Goal: Transaction & Acquisition: Purchase product/service

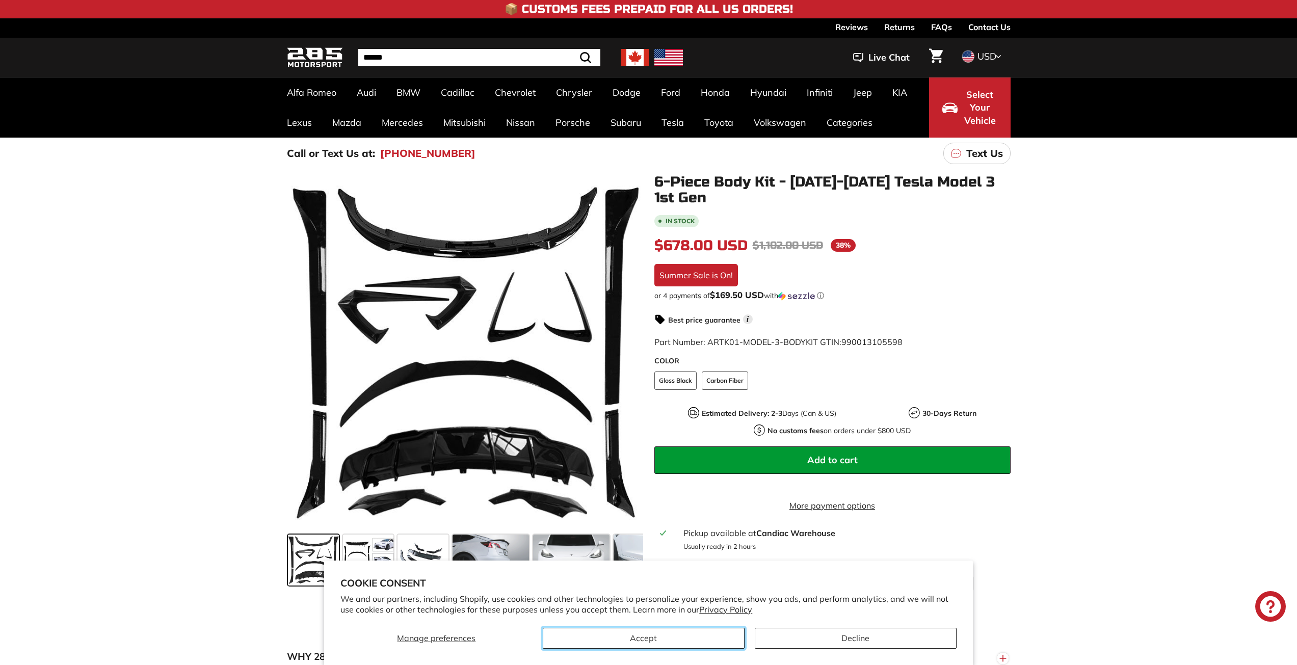
click at [688, 641] on button "Accept" at bounding box center [644, 638] width 202 height 21
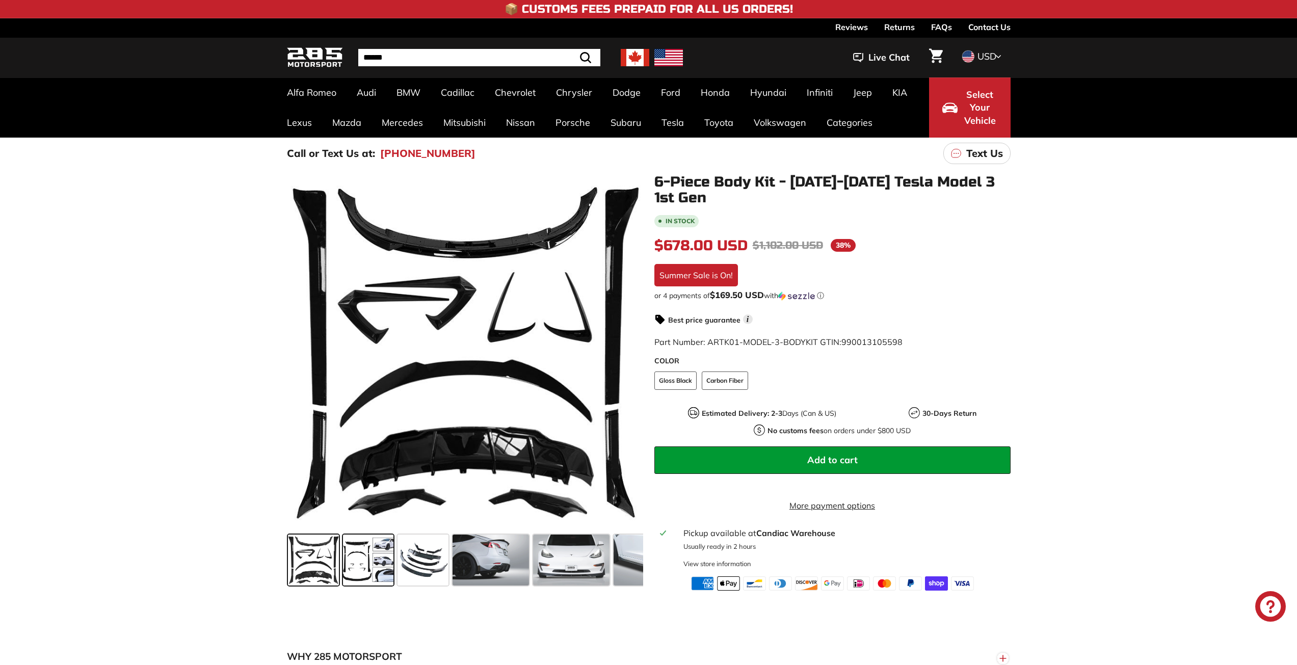
click at [377, 569] on span at bounding box center [368, 560] width 51 height 51
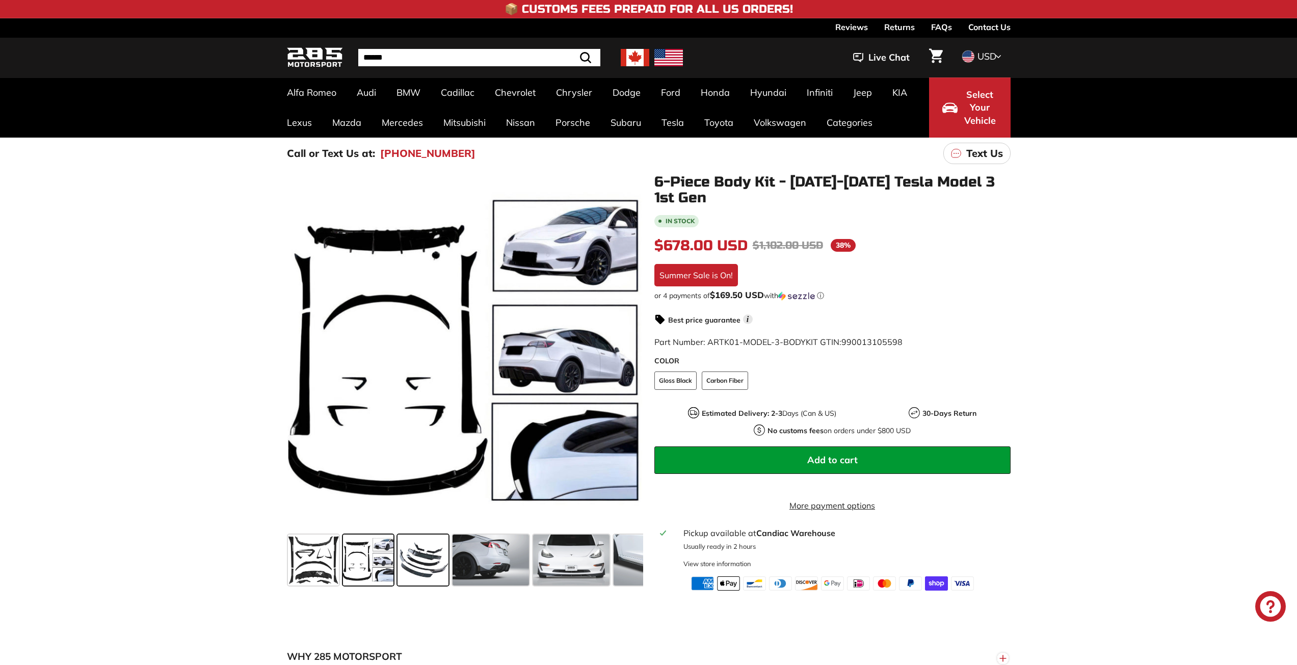
click at [423, 555] on span at bounding box center [423, 560] width 51 height 51
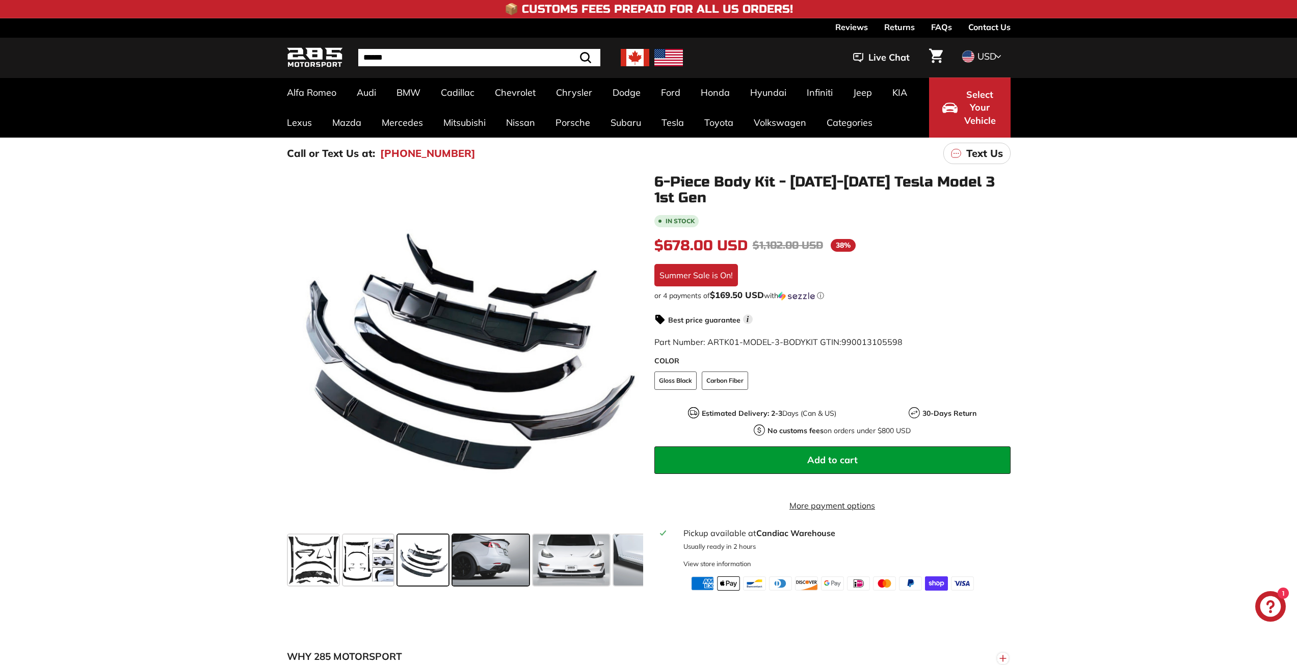
click at [482, 555] on span at bounding box center [491, 560] width 76 height 51
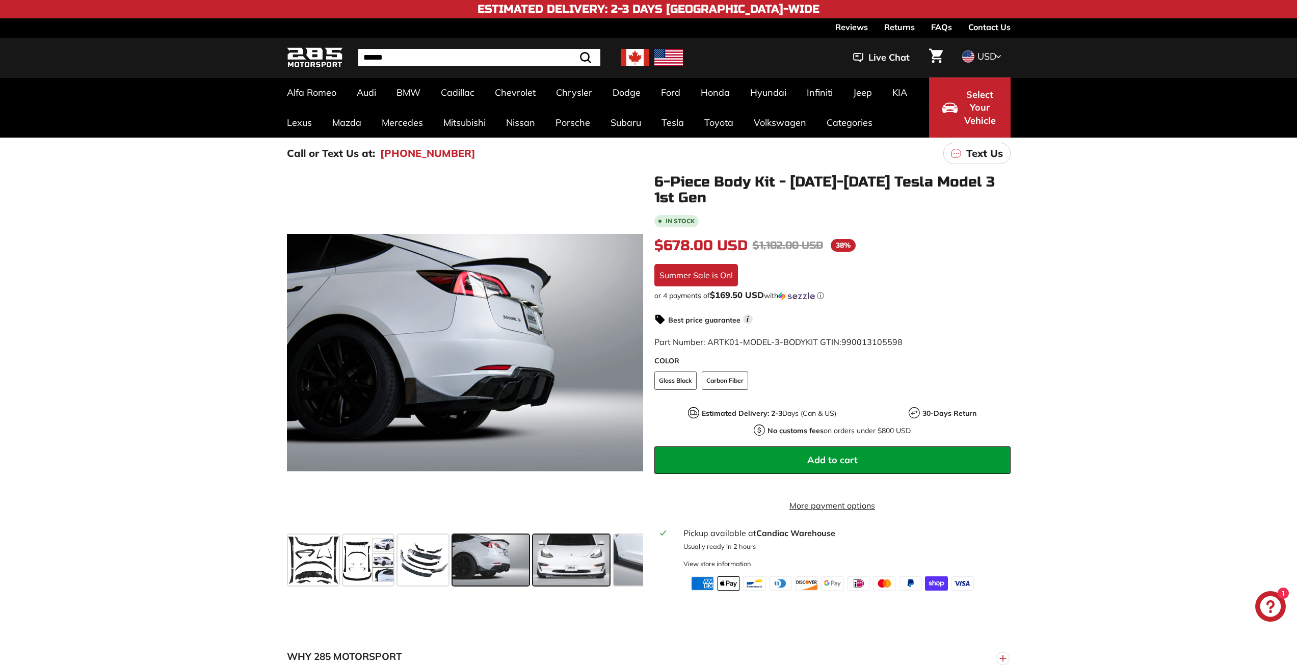
click at [540, 546] on span at bounding box center [571, 560] width 76 height 51
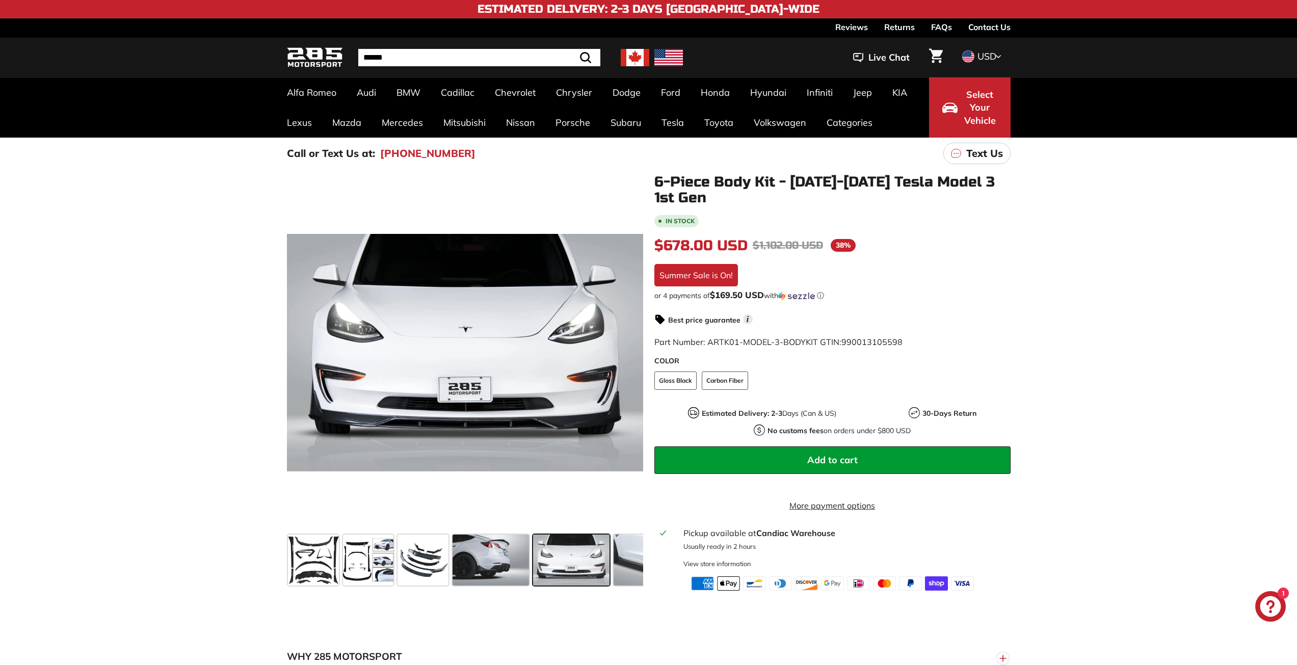
click at [596, 543] on span at bounding box center [571, 560] width 76 height 51
click at [616, 548] on span at bounding box center [652, 560] width 76 height 51
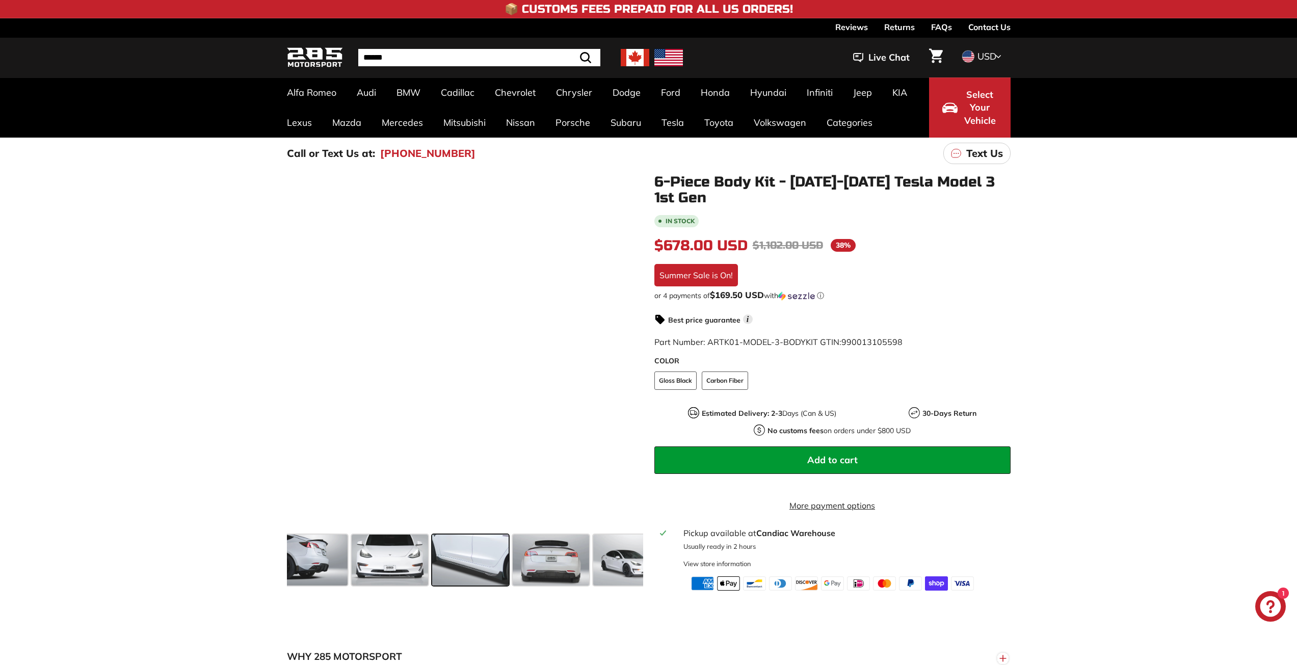
scroll to position [0, 187]
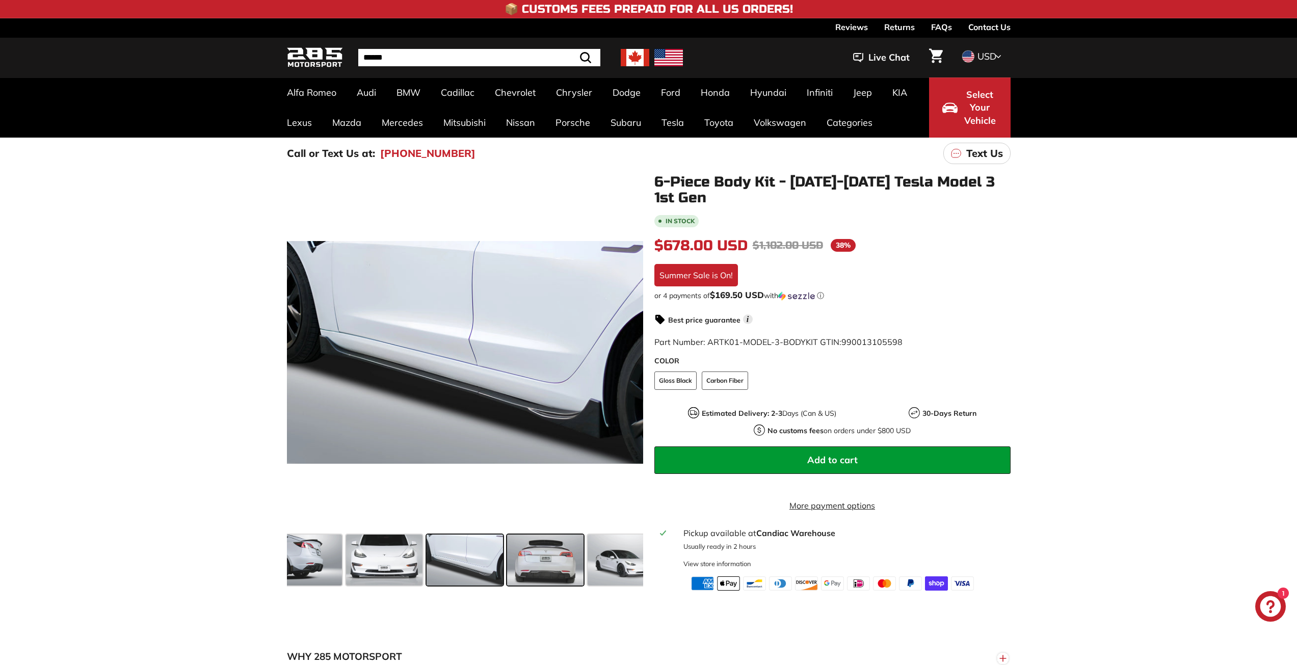
click at [569, 566] on span at bounding box center [545, 560] width 76 height 51
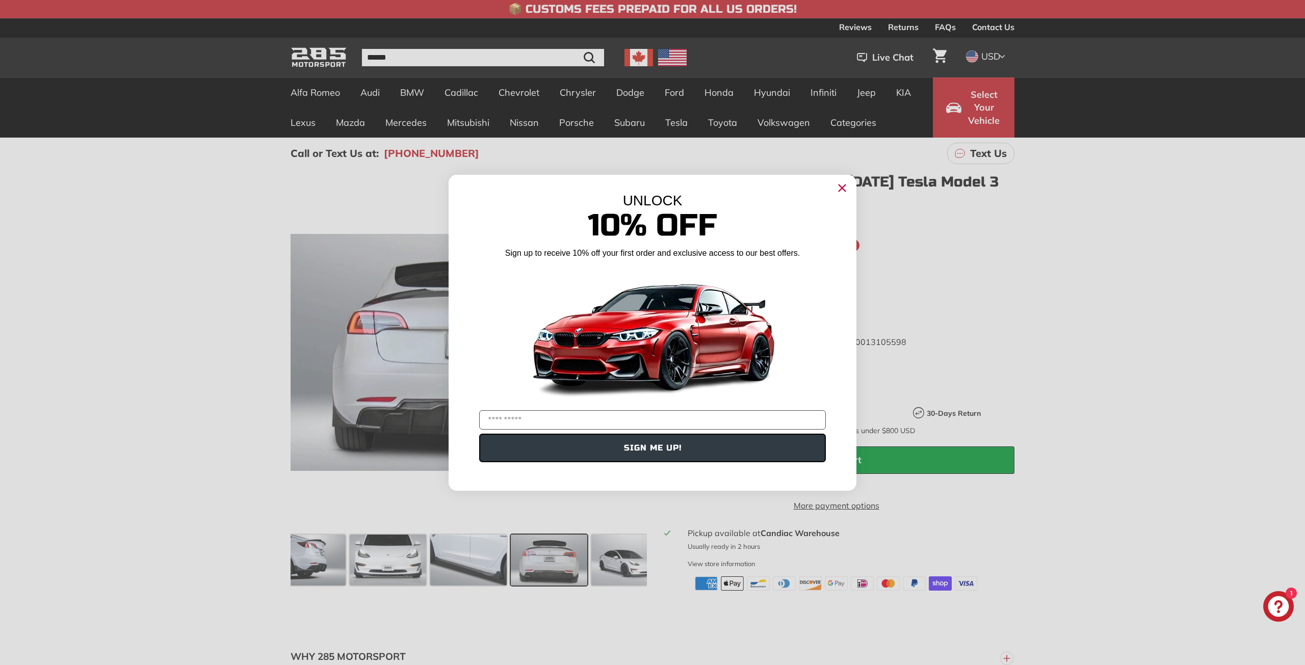
click at [843, 187] on icon "Close dialog" at bounding box center [842, 188] width 7 height 7
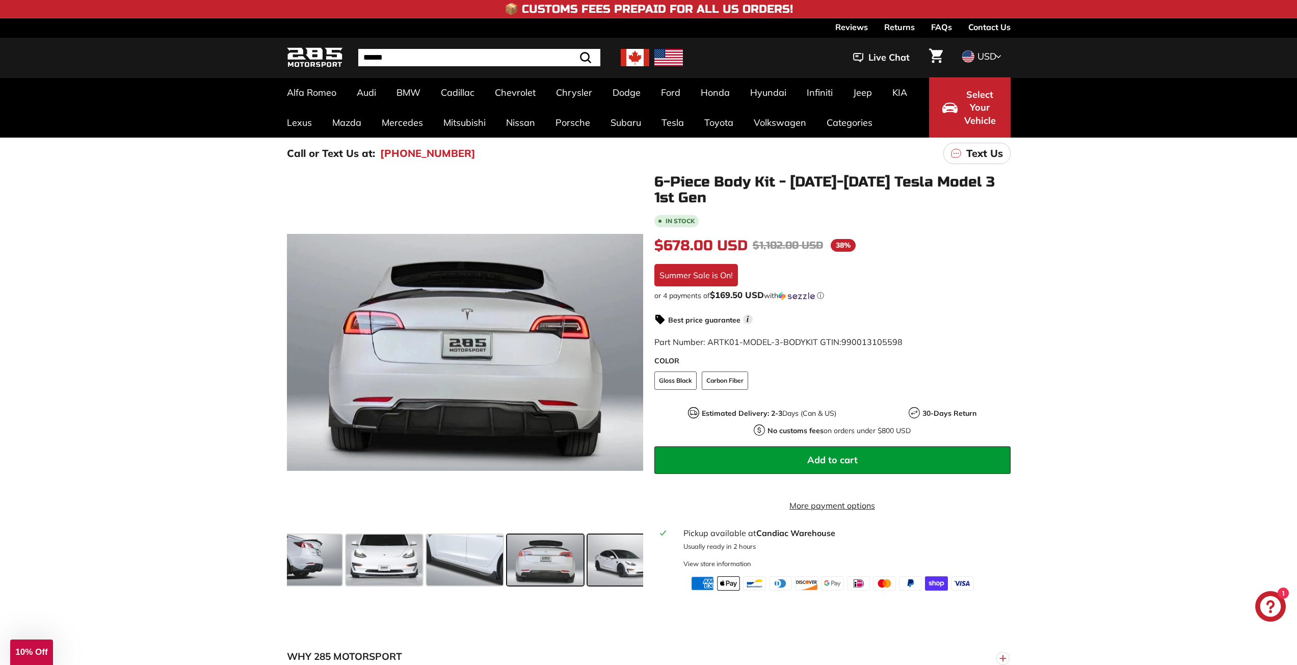
click at [601, 556] on span at bounding box center [626, 560] width 76 height 51
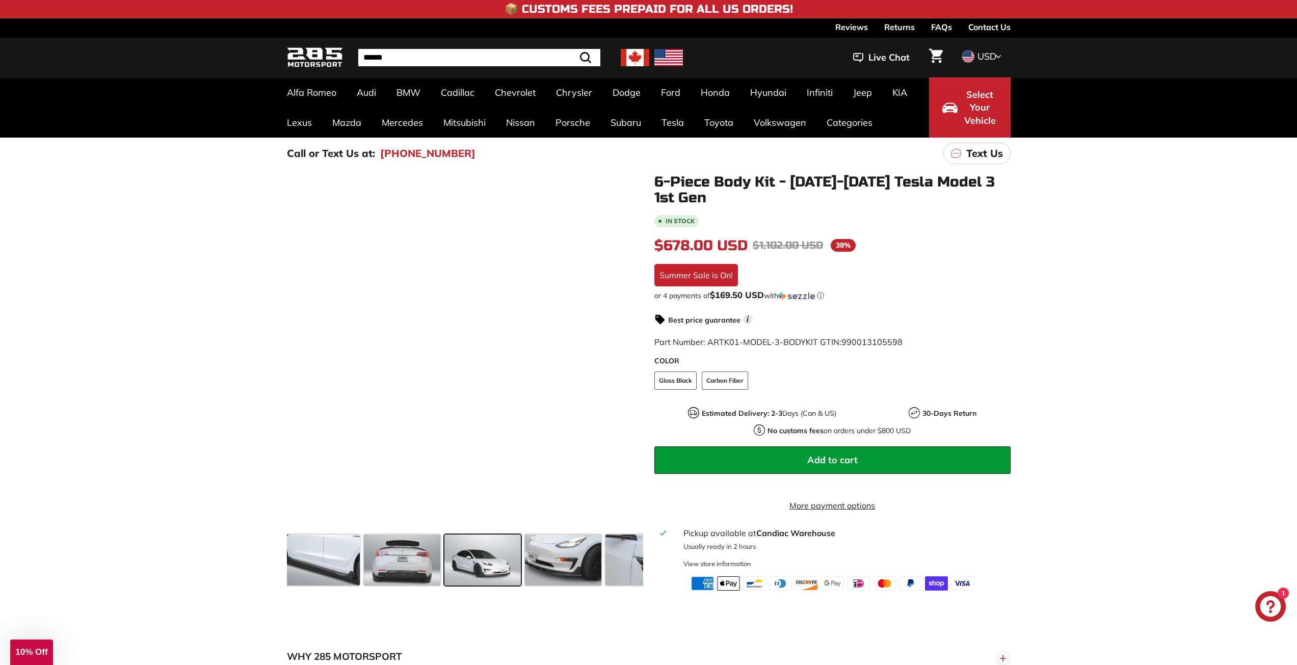
scroll to position [0, 348]
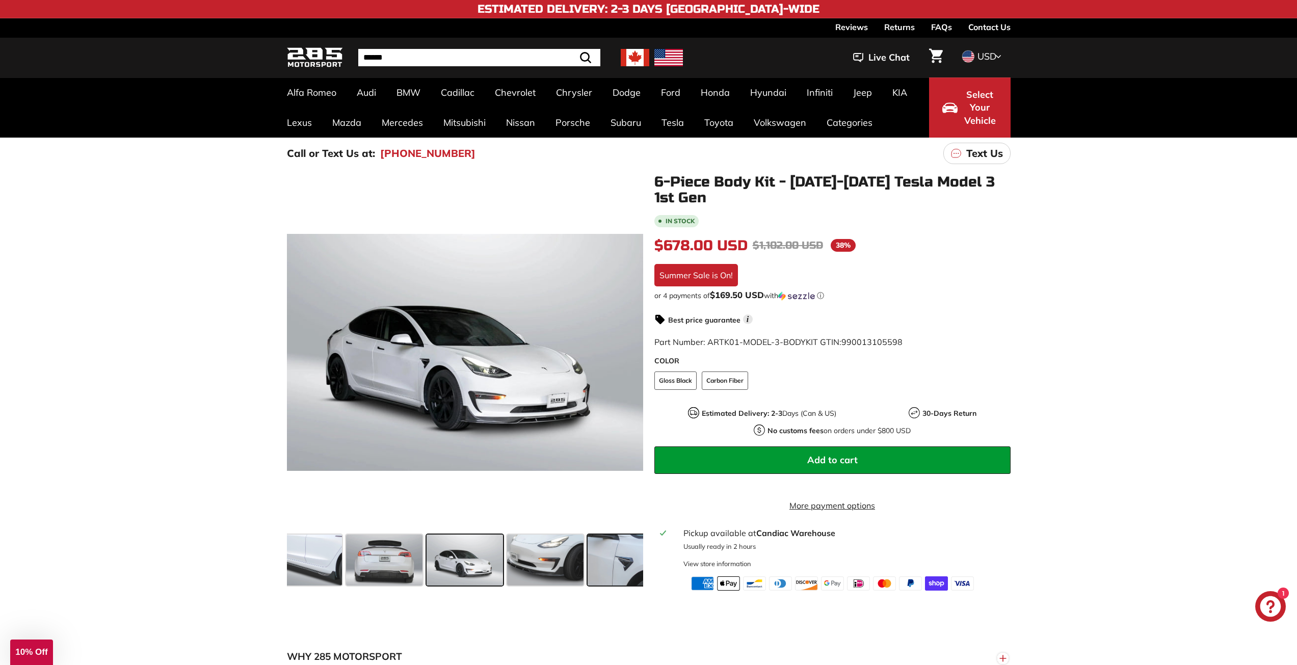
click at [635, 559] on span at bounding box center [626, 560] width 76 height 51
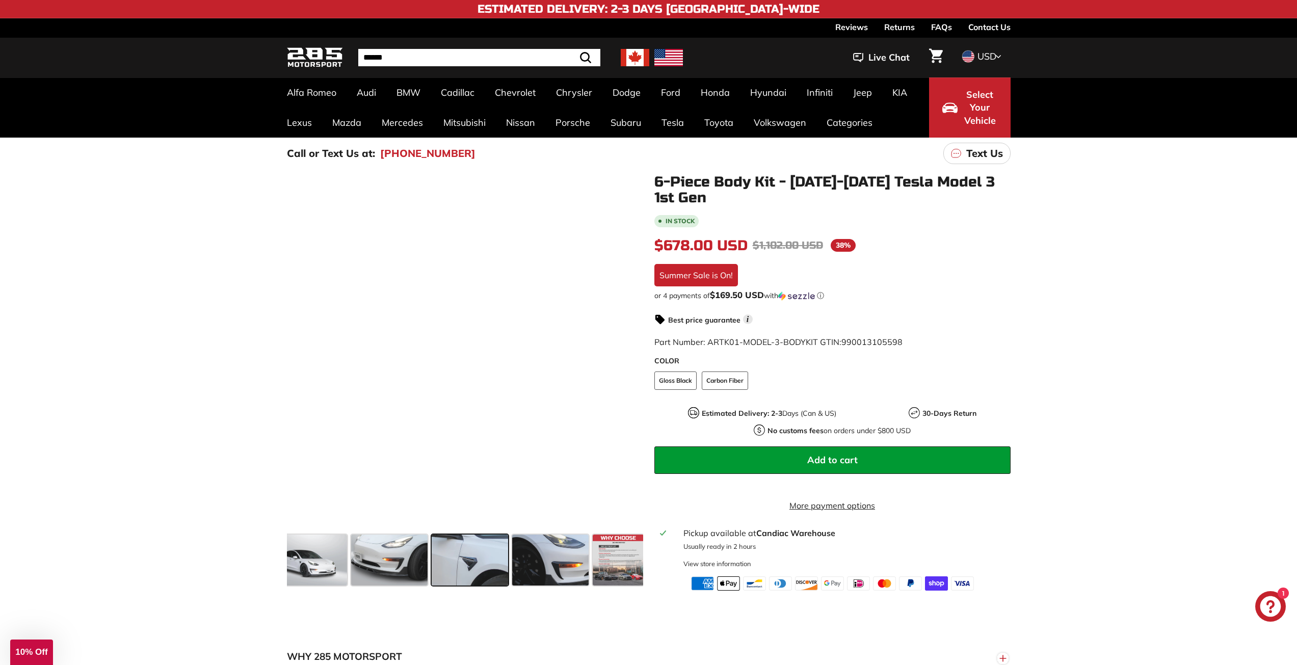
scroll to position [0, 507]
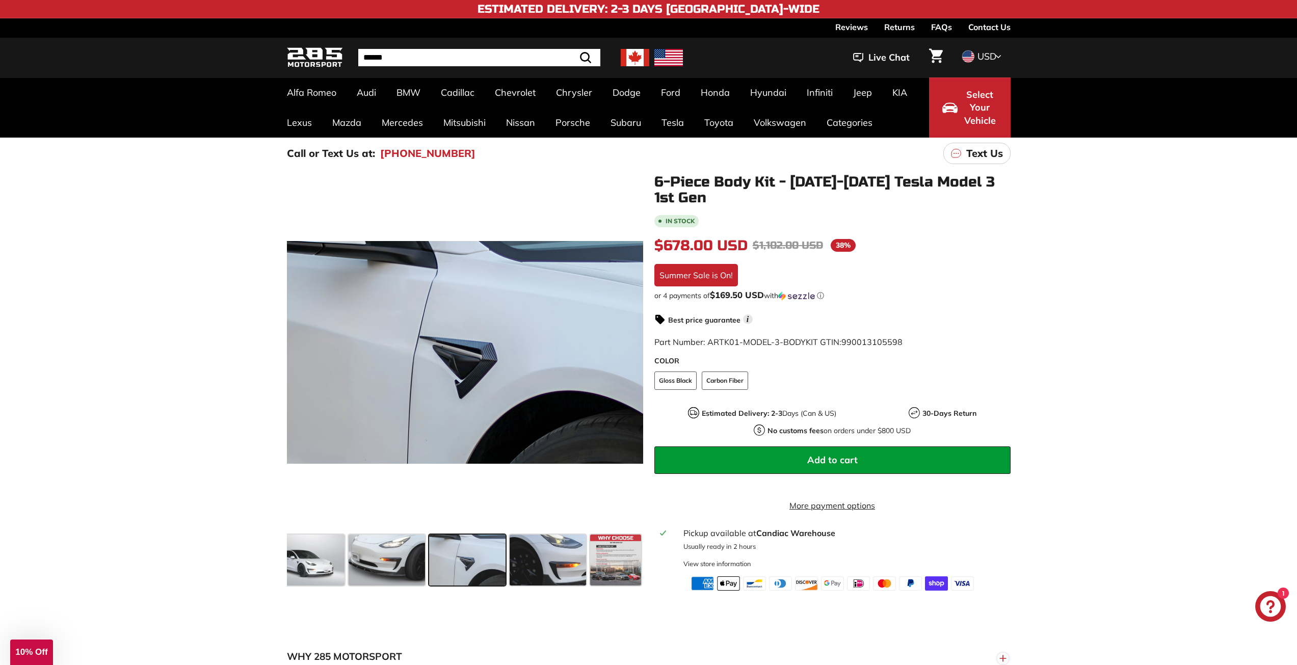
click at [635, 559] on span at bounding box center [615, 560] width 51 height 51
